Goal: Go to known website: Access a specific website the user already knows

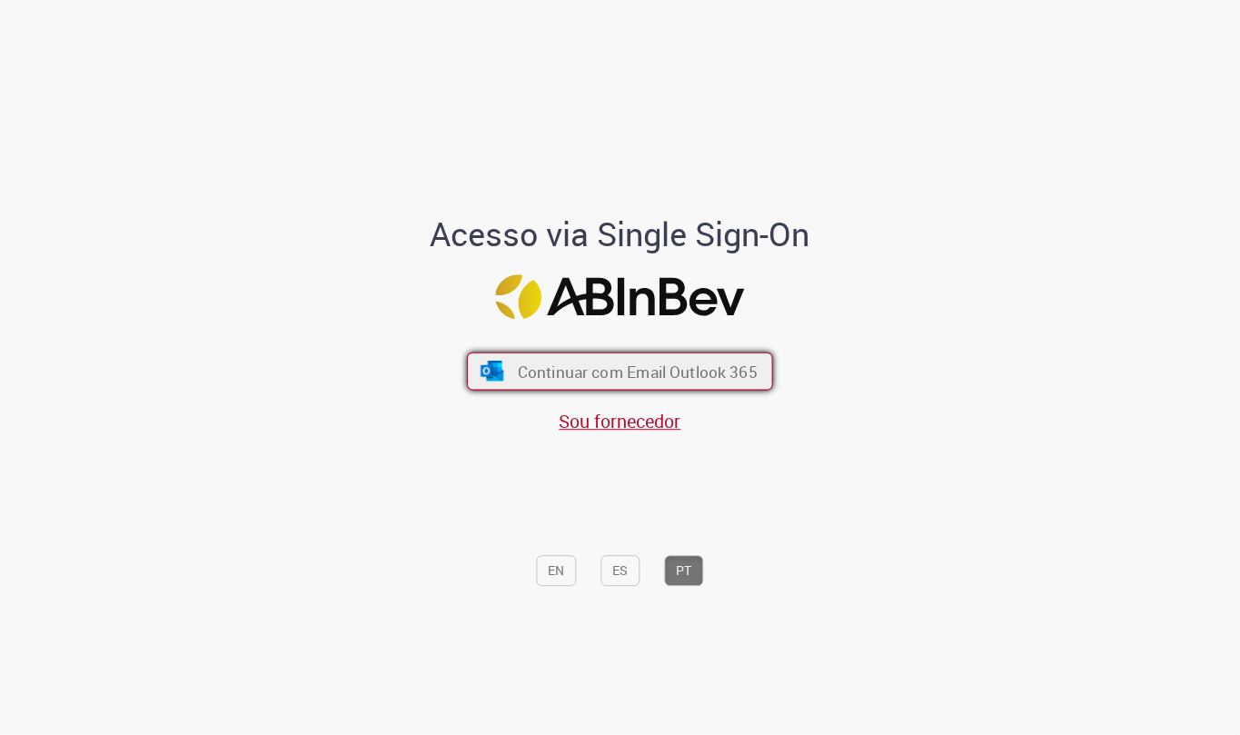
click at [625, 371] on span "Continuar com Email Outlook 365" at bounding box center [638, 371] width 240 height 21
